Goal: Information Seeking & Learning: Learn about a topic

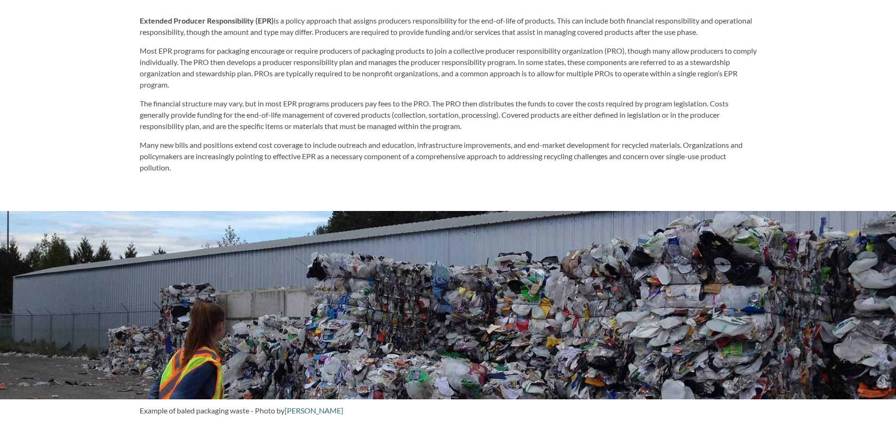
scroll to position [894, 0]
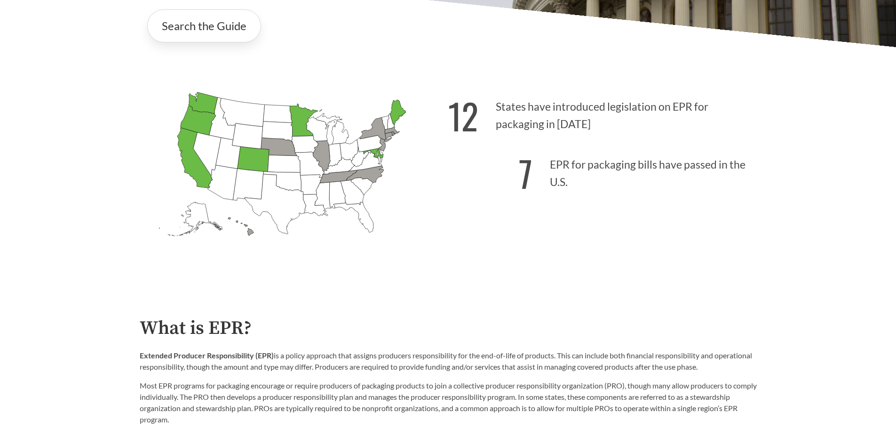
scroll to position [282, 0]
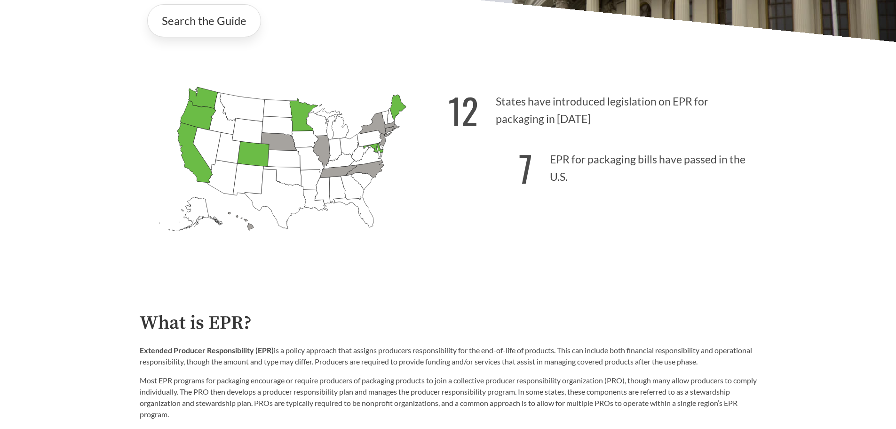
click at [249, 152] on icon "[US_STATE] Passed: 1" at bounding box center [253, 153] width 32 height 25
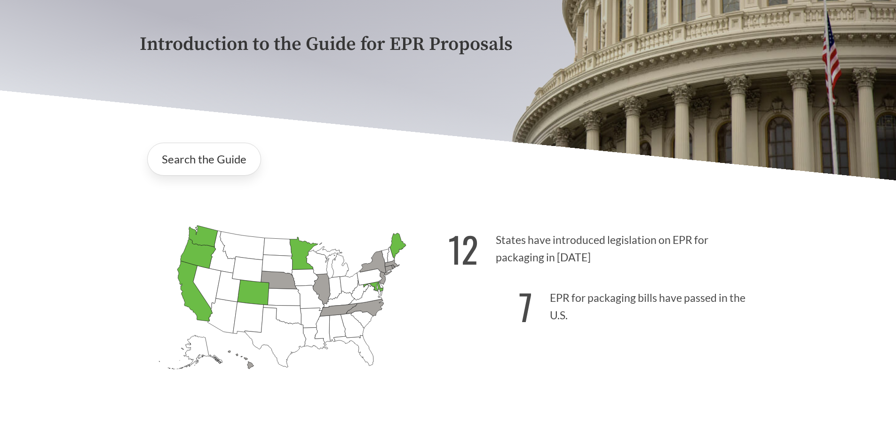
scroll to position [0, 0]
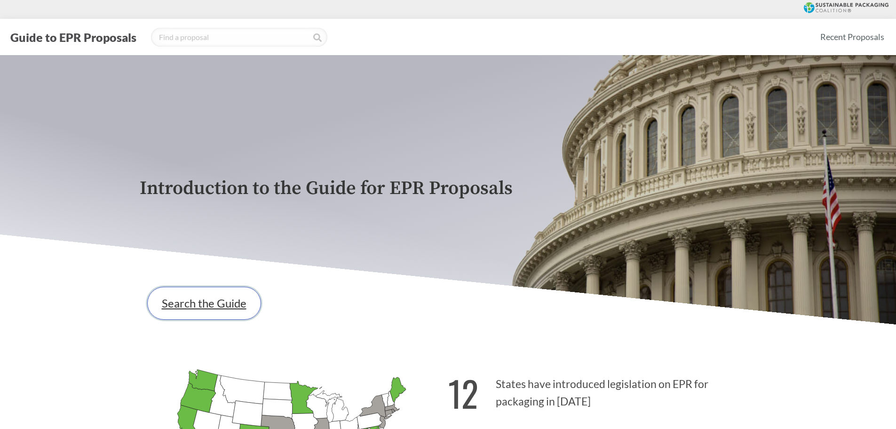
click at [195, 294] on link "Search the Guide" at bounding box center [204, 302] width 114 height 33
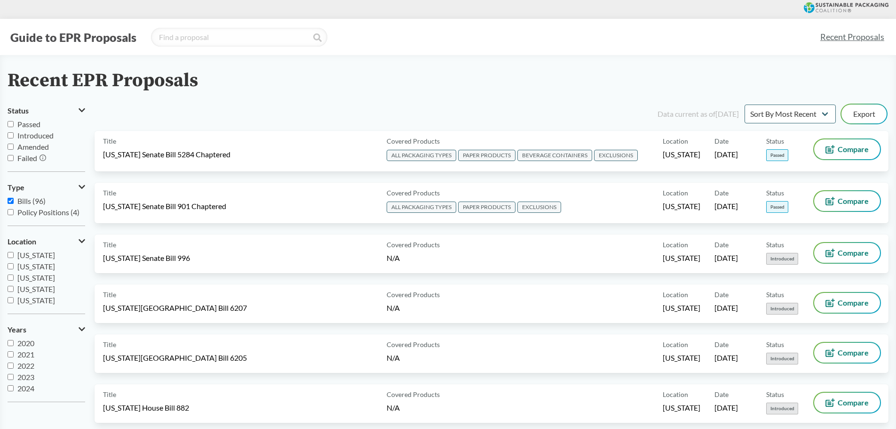
click at [50, 32] on button "Guide to EPR Proposals" at bounding box center [74, 37] width 132 height 15
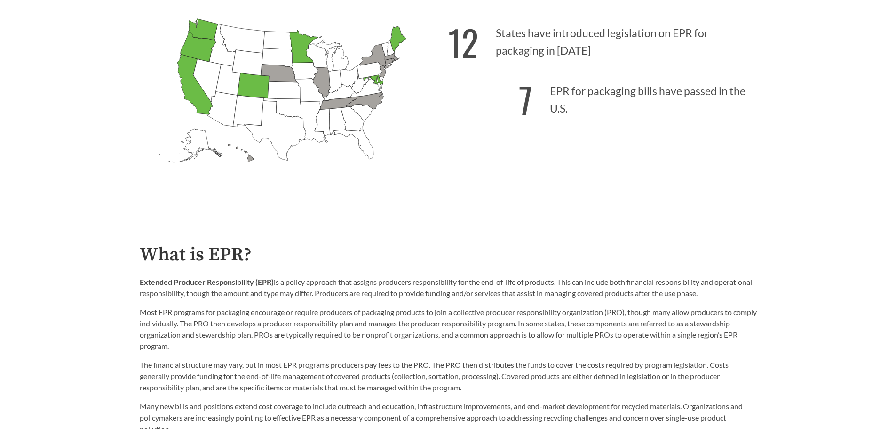
scroll to position [282, 0]
